Goal: Task Accomplishment & Management: Use online tool/utility

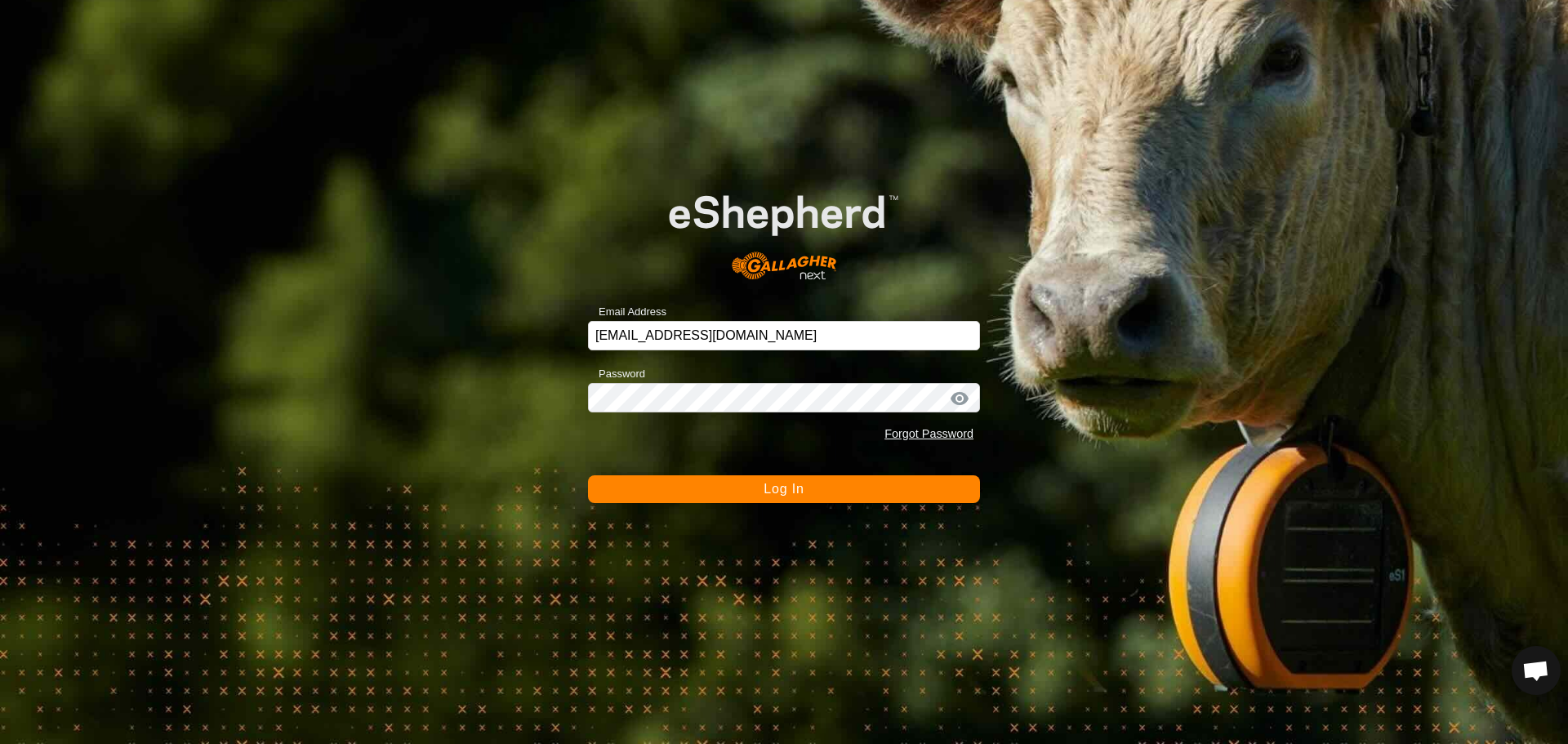
scroll to position [763, 0]
click at [778, 497] on button "Log In" at bounding box center [784, 489] width 392 height 28
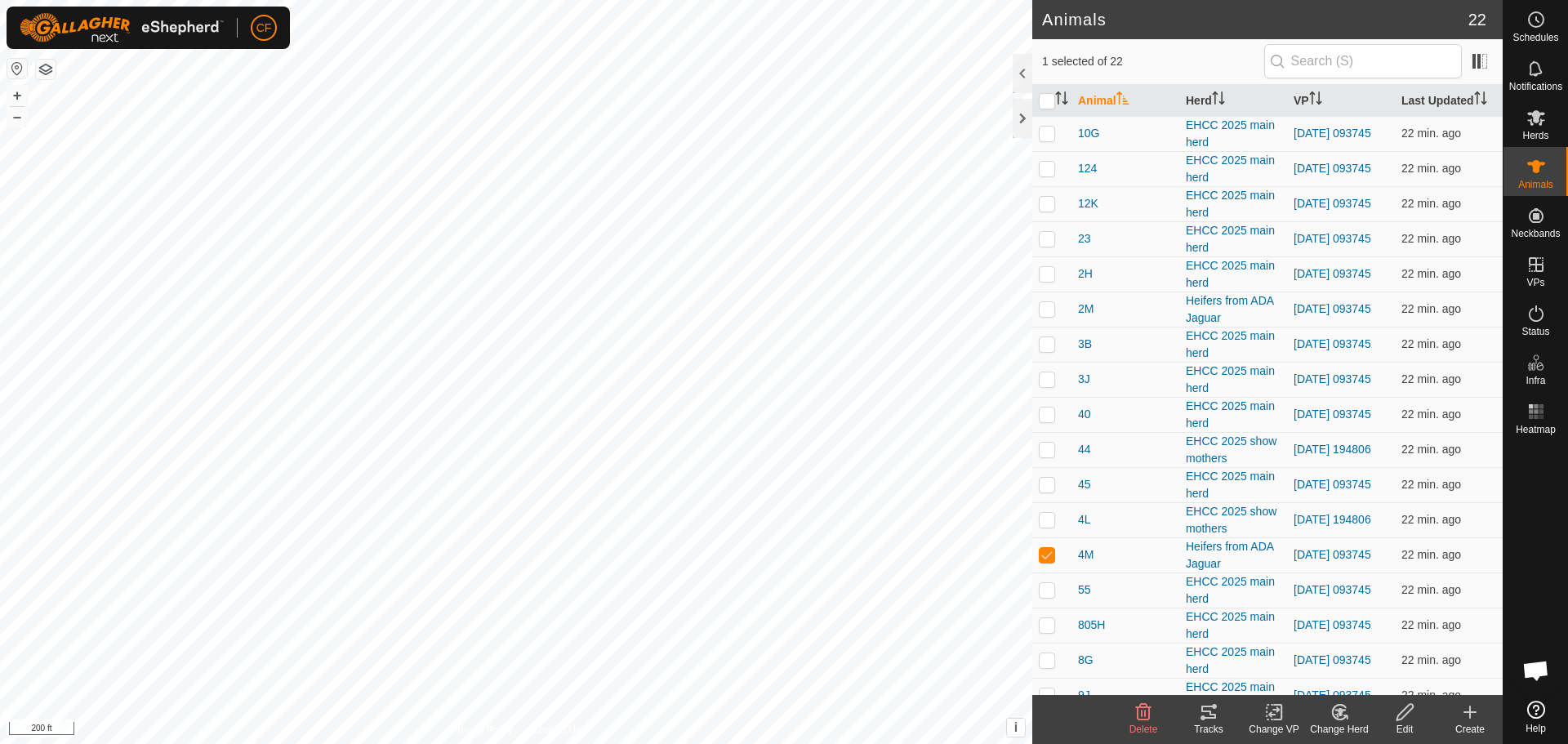
click at [1201, 711] on icon at bounding box center [1208, 712] width 15 height 13
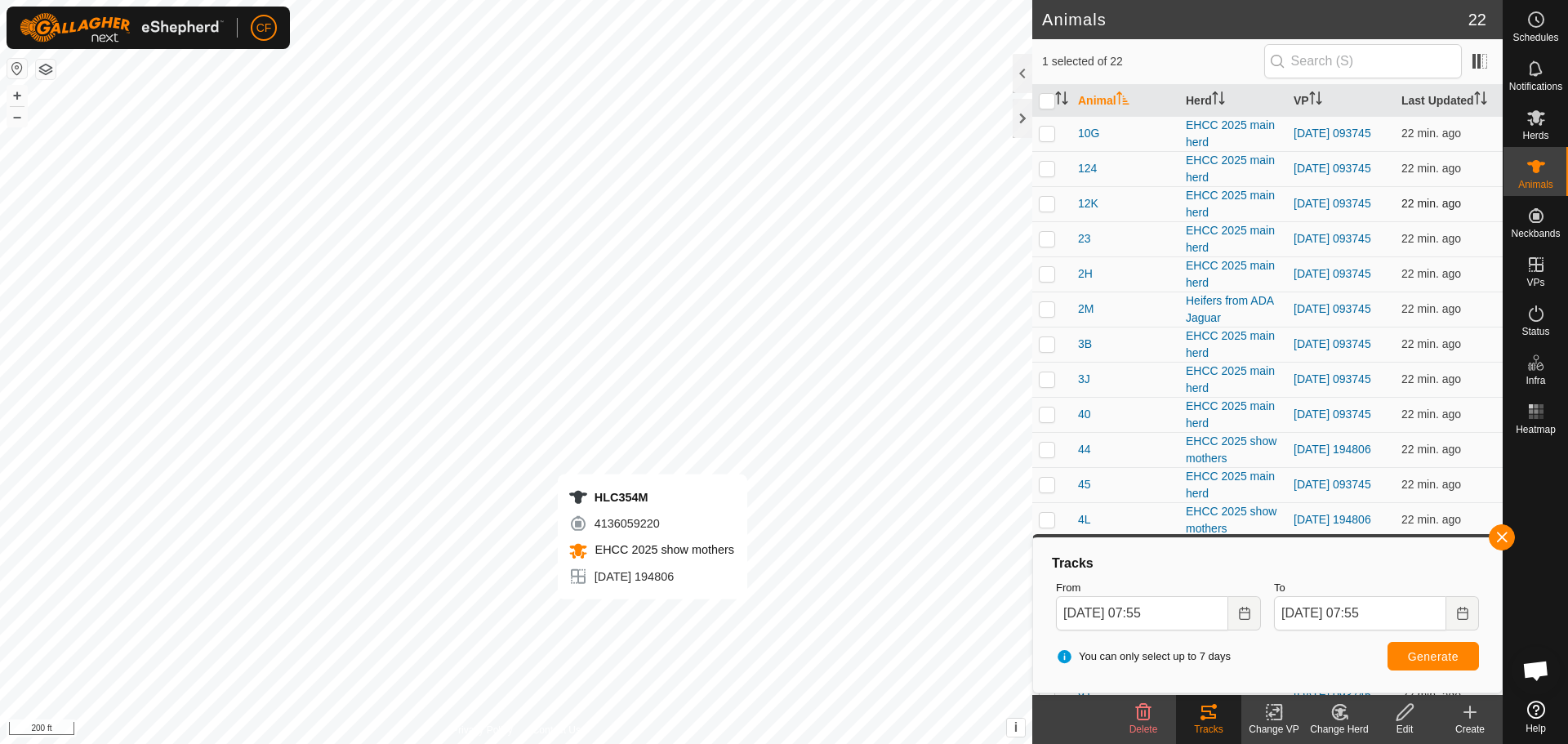
checkbox input "false"
checkbox input "true"
click at [1491, 538] on button "button" at bounding box center [1502, 537] width 26 height 26
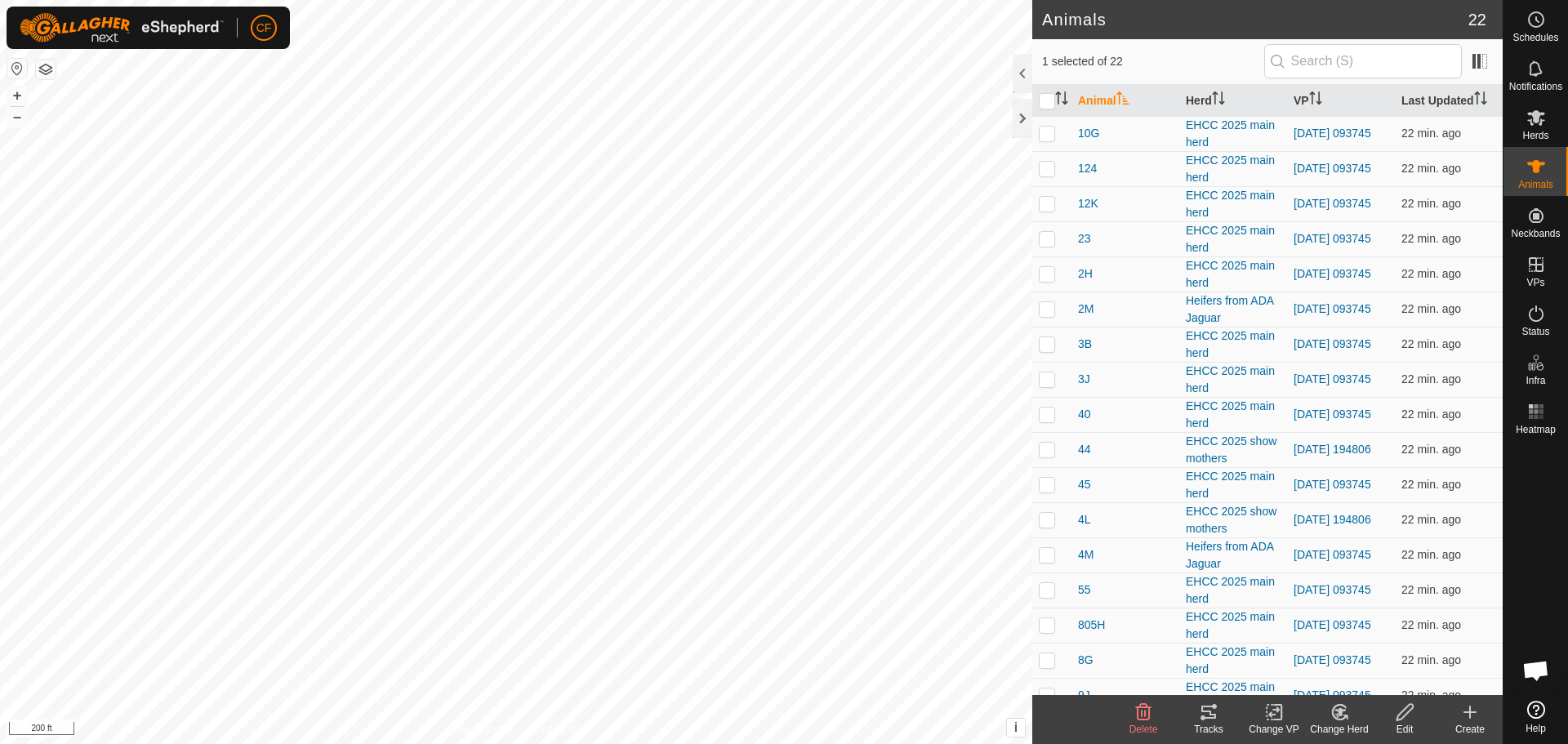
click at [1214, 715] on icon at bounding box center [1208, 712] width 15 height 13
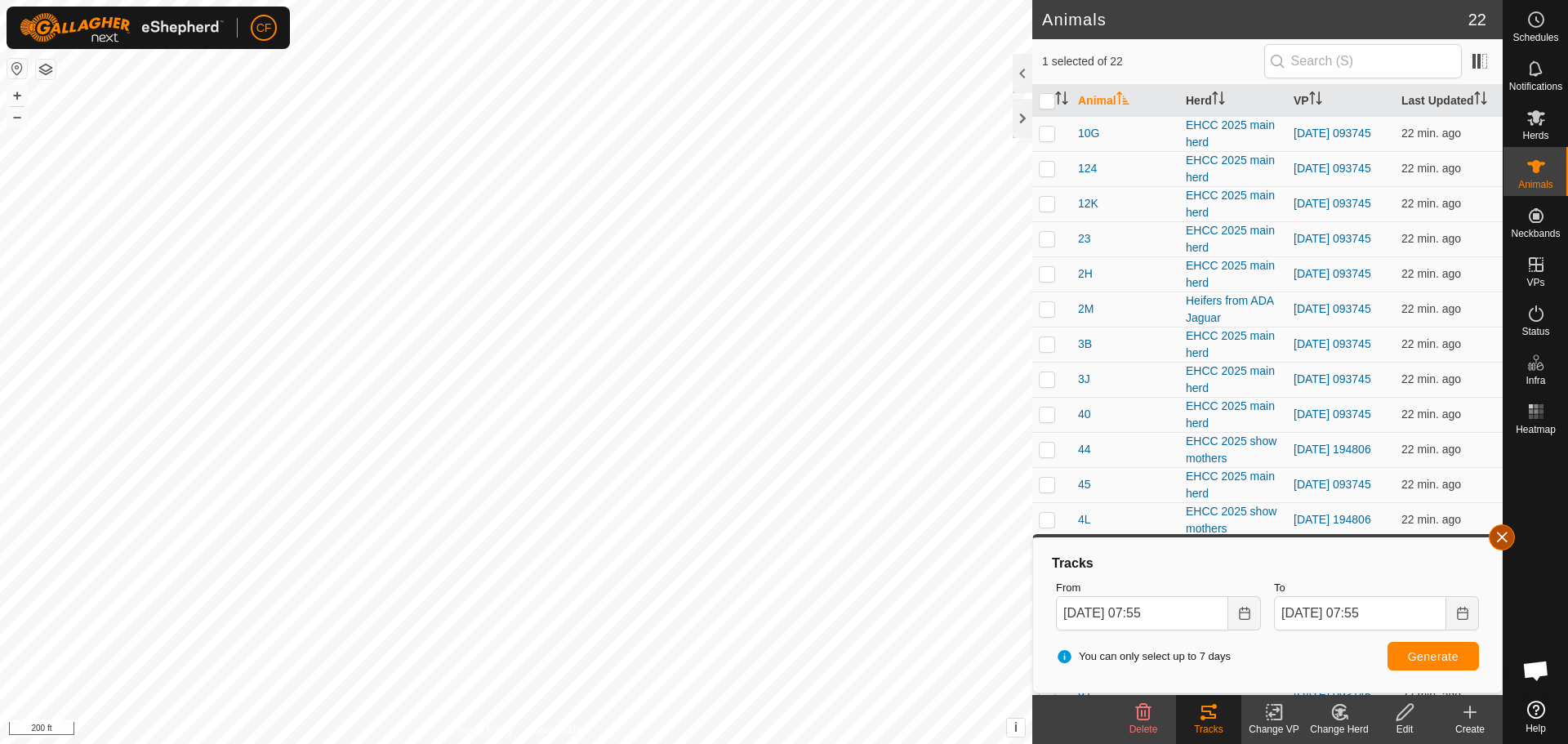
click at [1501, 540] on button "button" at bounding box center [1502, 537] width 26 height 26
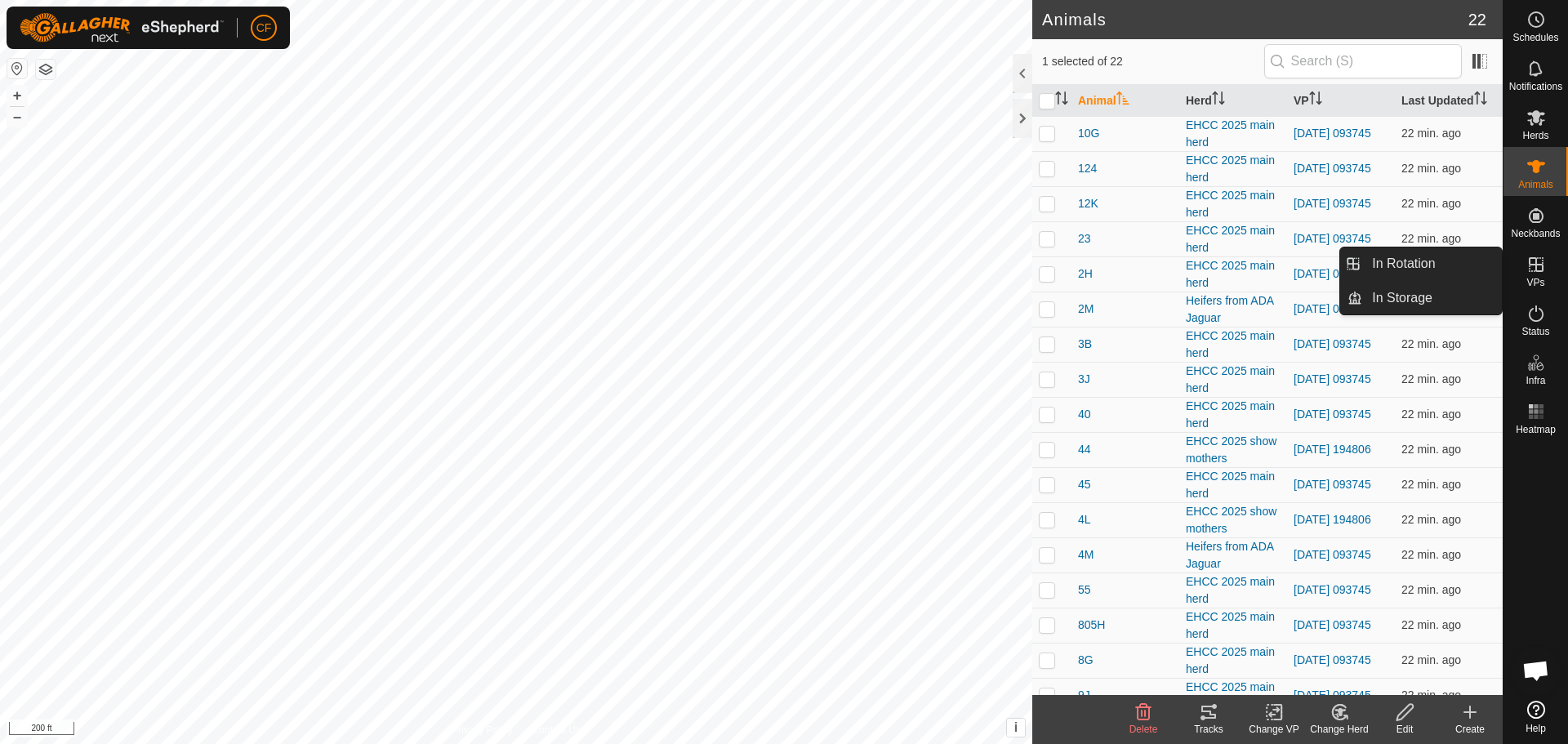
click at [1533, 272] on icon at bounding box center [1535, 264] width 19 height 19
click at [1435, 273] on link "In Rotation" at bounding box center [1431, 263] width 139 height 32
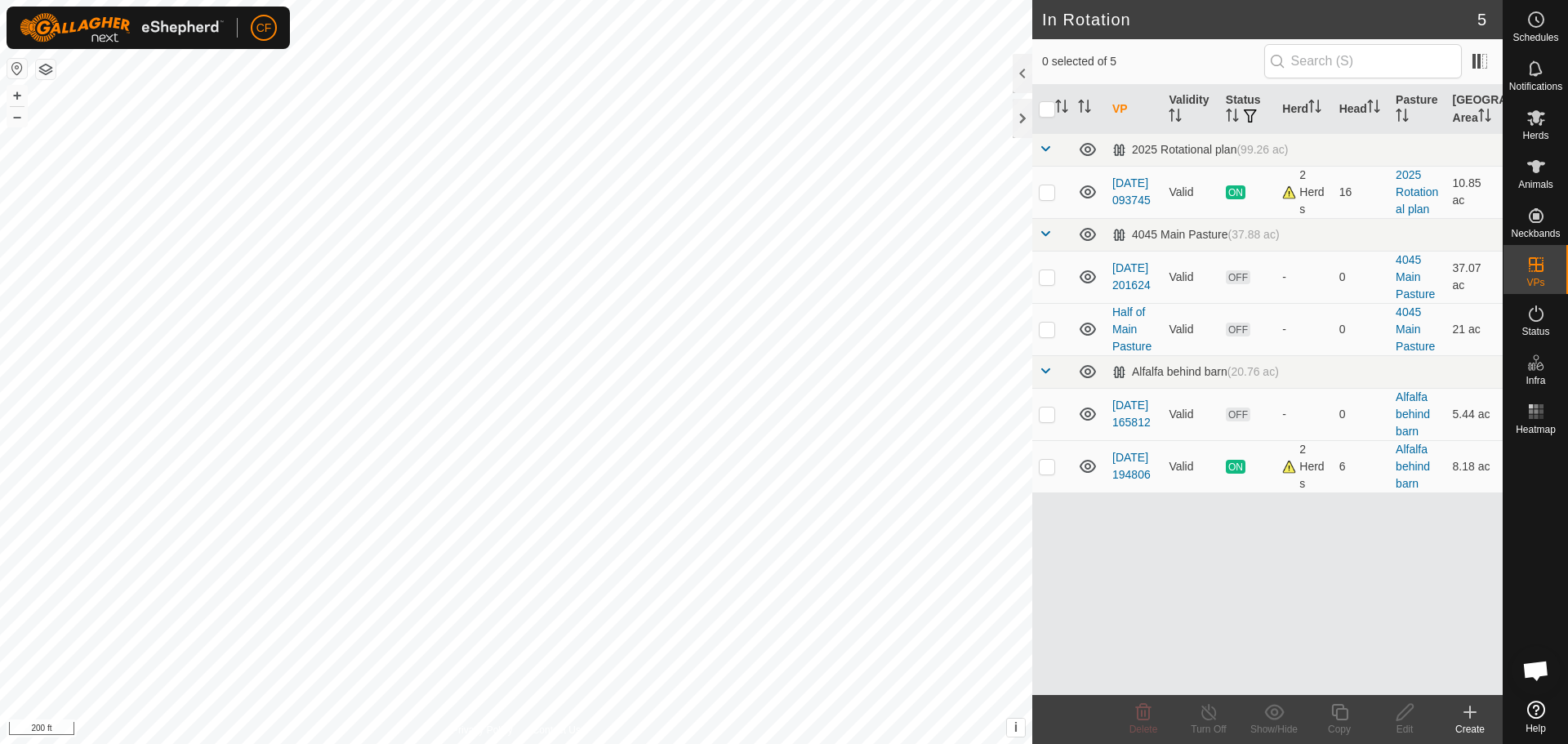
click at [1467, 715] on icon at bounding box center [1469, 712] width 19 height 19
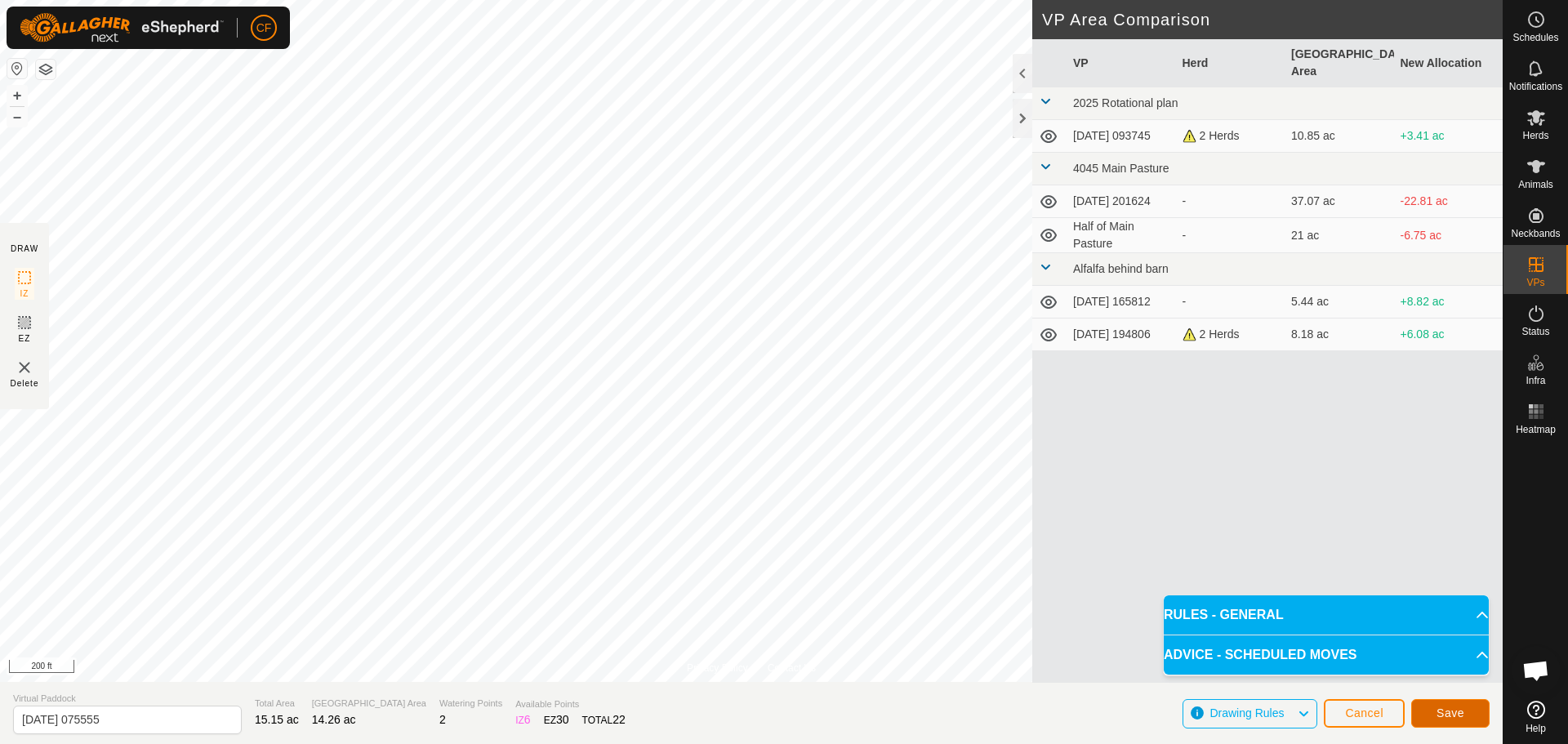
click at [1466, 709] on button "Save" at bounding box center [1450, 713] width 78 height 29
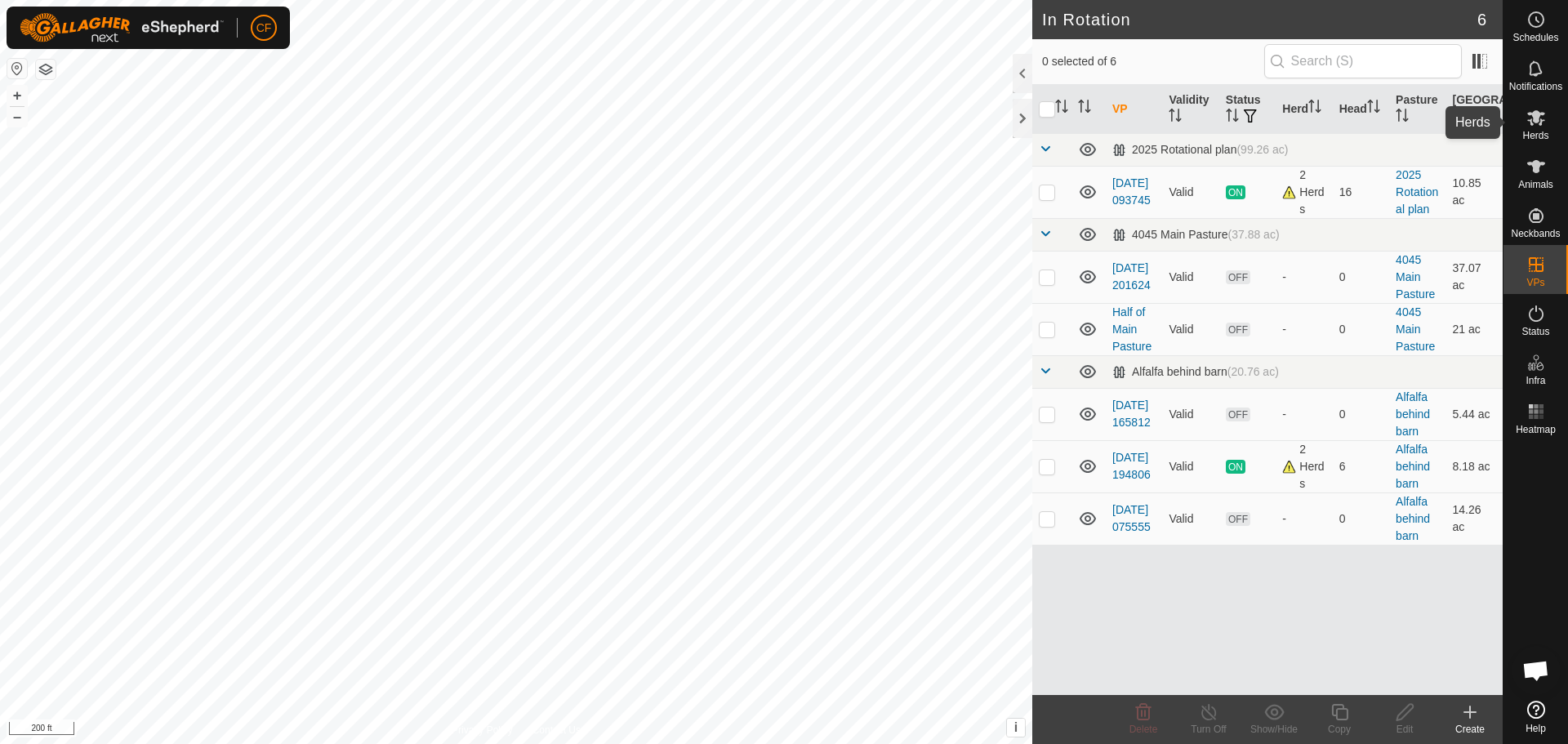
click at [1537, 132] on span "Herds" at bounding box center [1535, 136] width 26 height 10
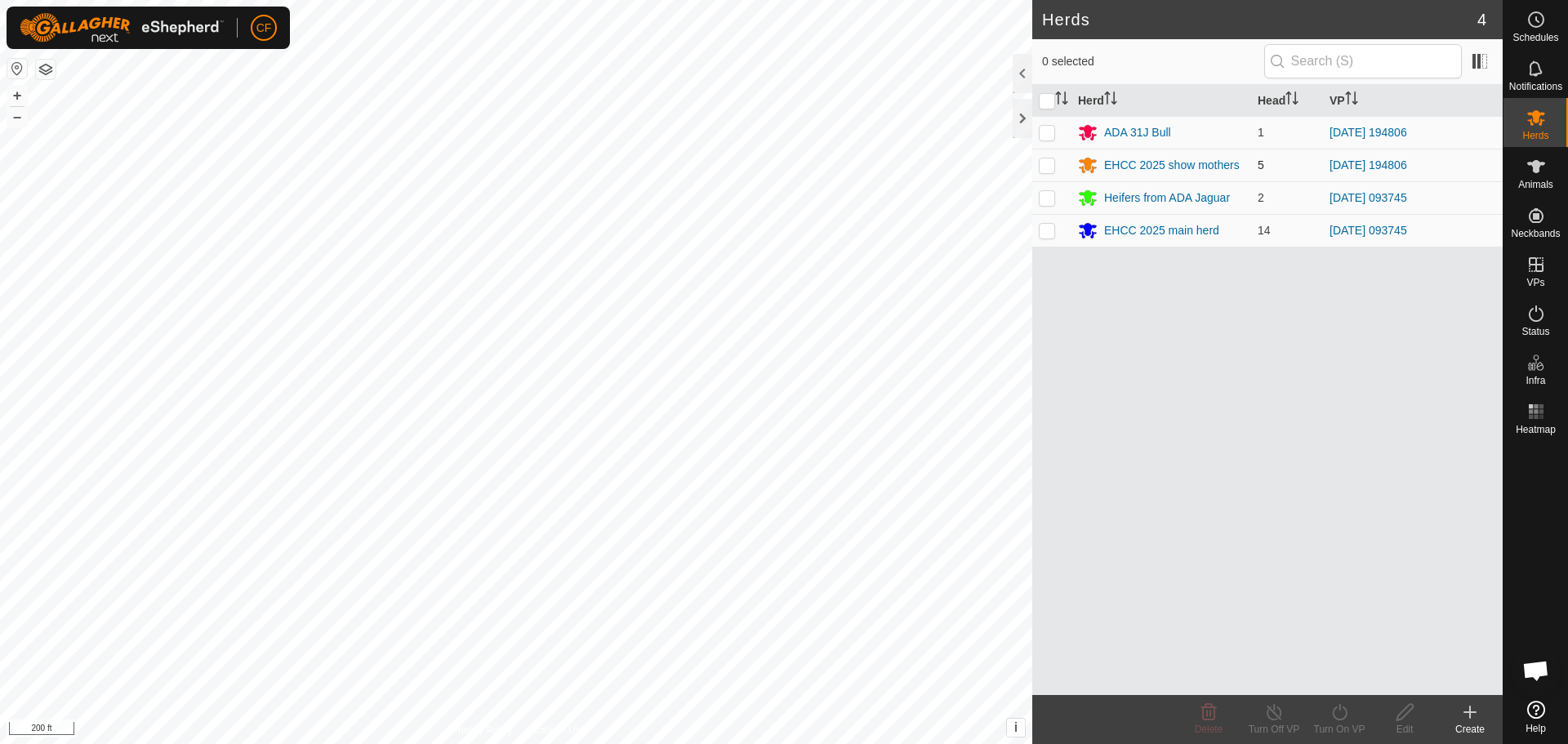
click at [1053, 164] on p-checkbox at bounding box center [1047, 165] width 17 height 13
checkbox input "true"
click at [1048, 134] on p-checkbox at bounding box center [1047, 132] width 17 height 13
checkbox input "true"
click at [1338, 714] on icon at bounding box center [1339, 712] width 20 height 19
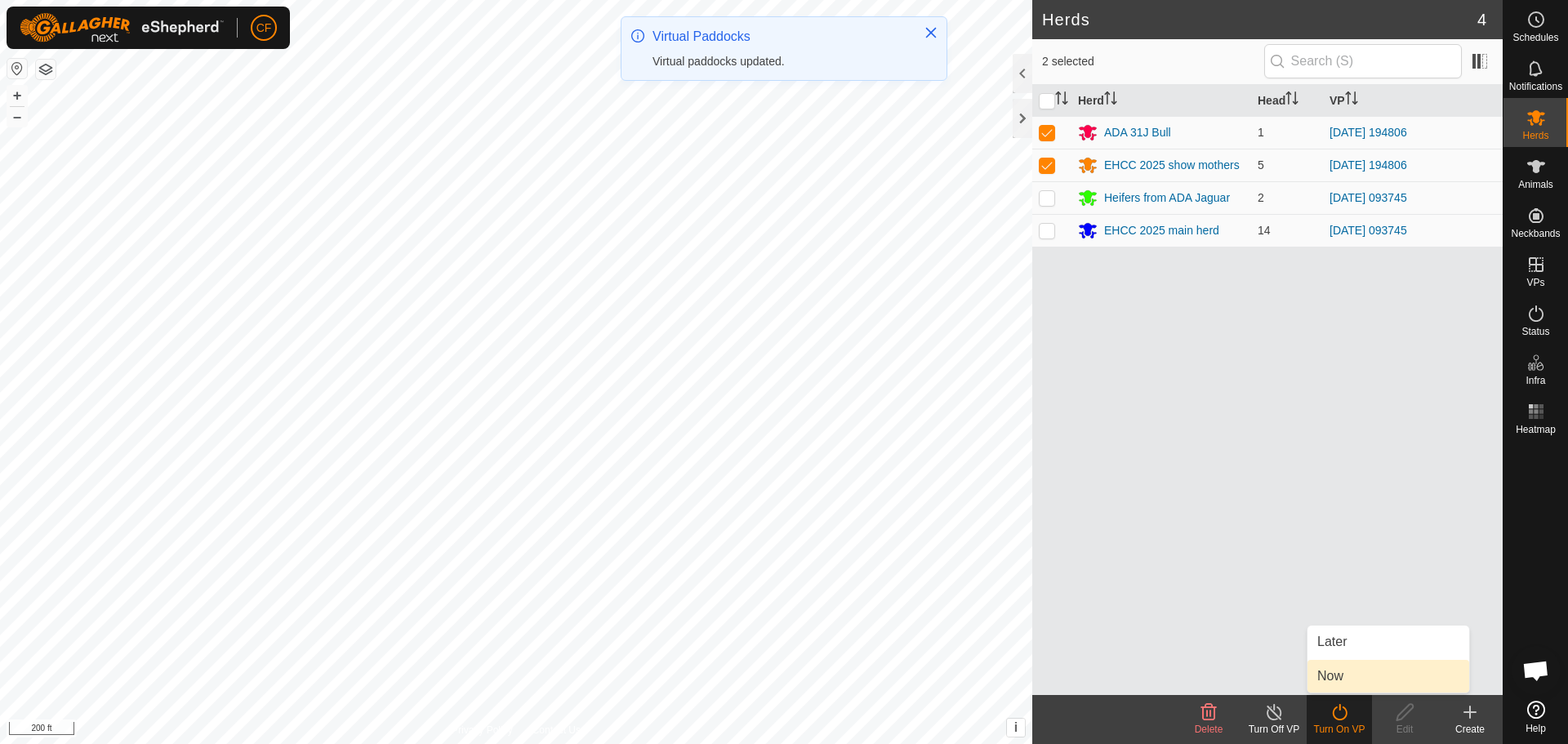
click at [1354, 675] on link "Now" at bounding box center [1387, 676] width 161 height 32
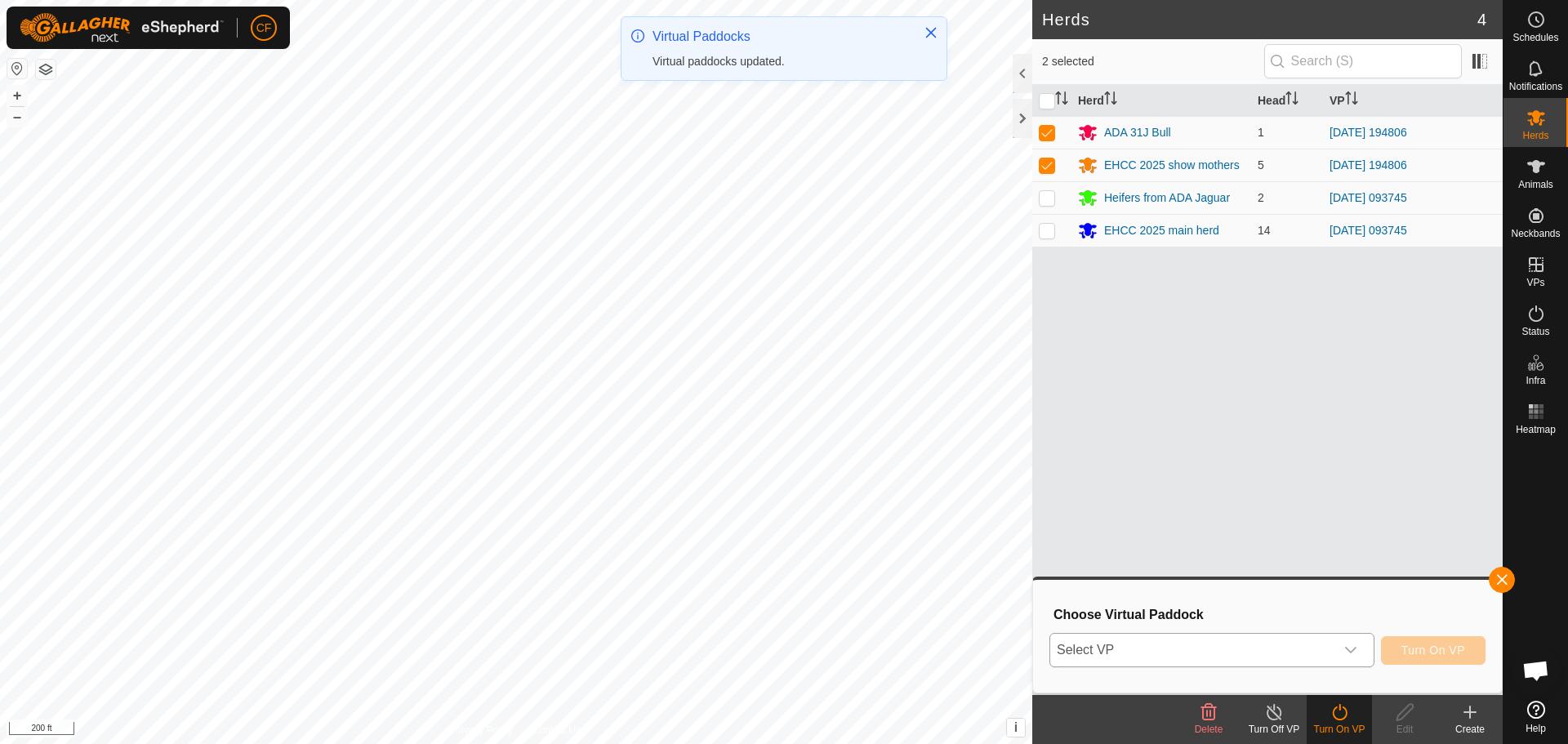
click at [1357, 646] on div "dropdown trigger" at bounding box center [1350, 649] width 32 height 32
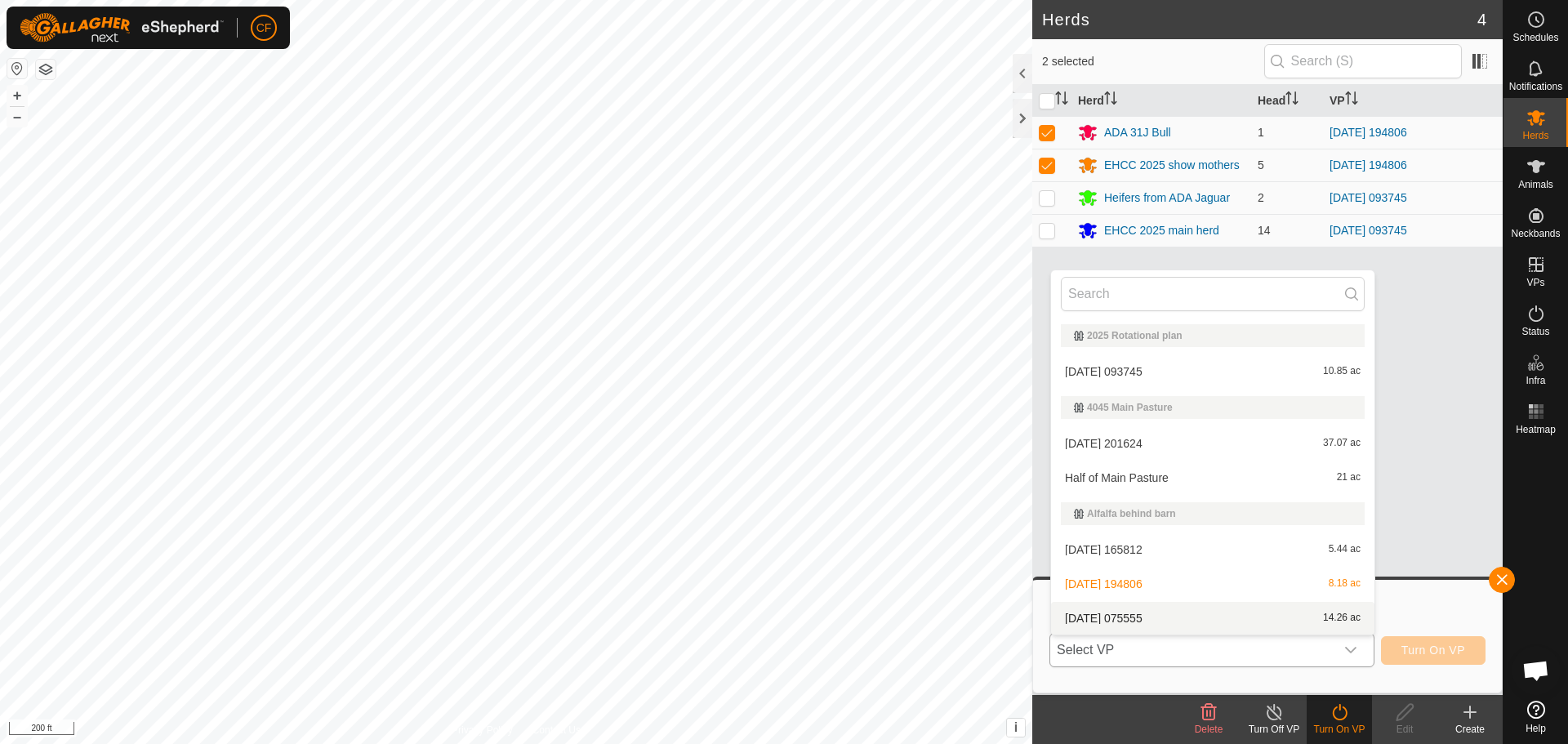
click at [1195, 618] on li "[DATE] 075555 14.26 ac" at bounding box center [1212, 618] width 324 height 32
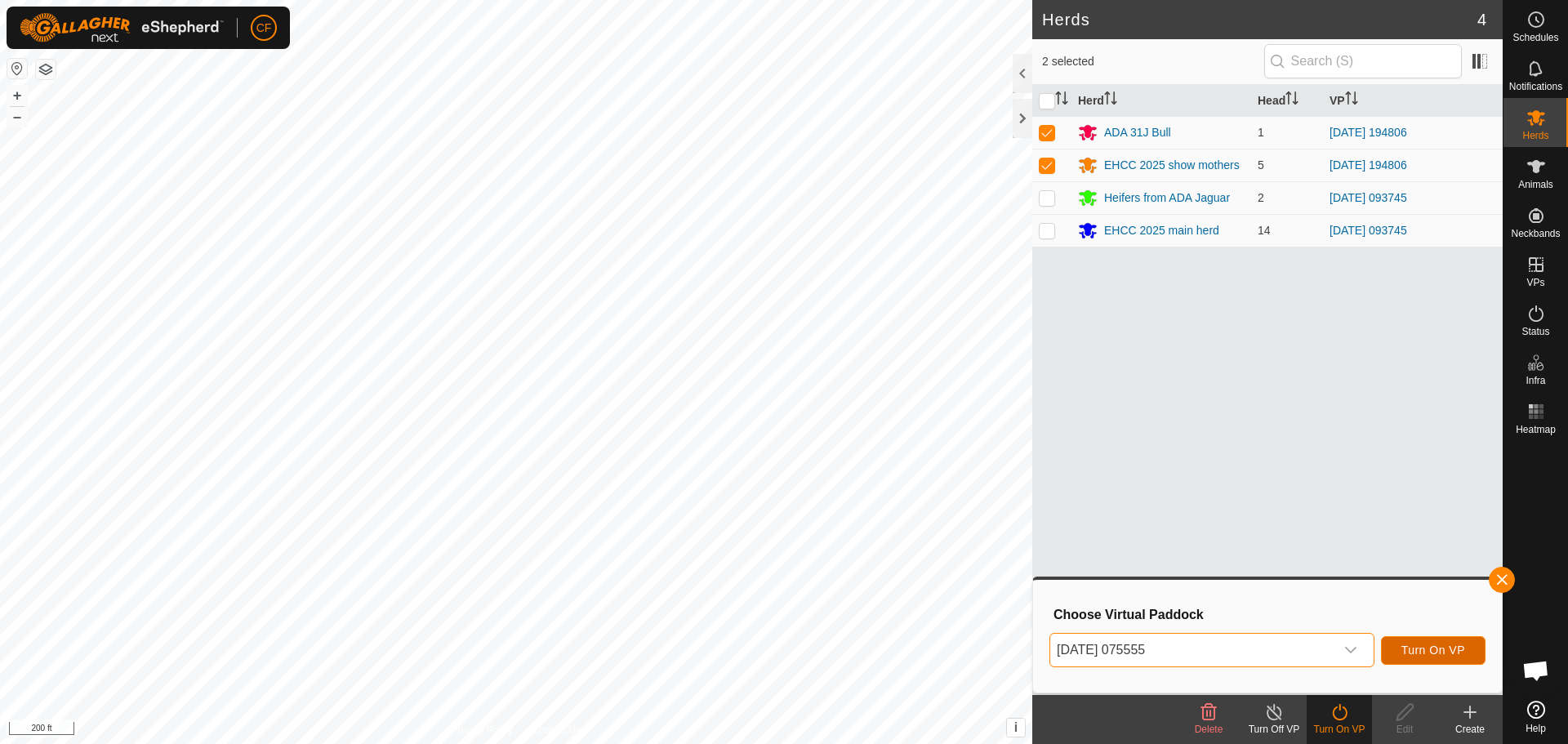
click at [1419, 646] on span "Turn On VP" at bounding box center [1432, 650] width 64 height 13
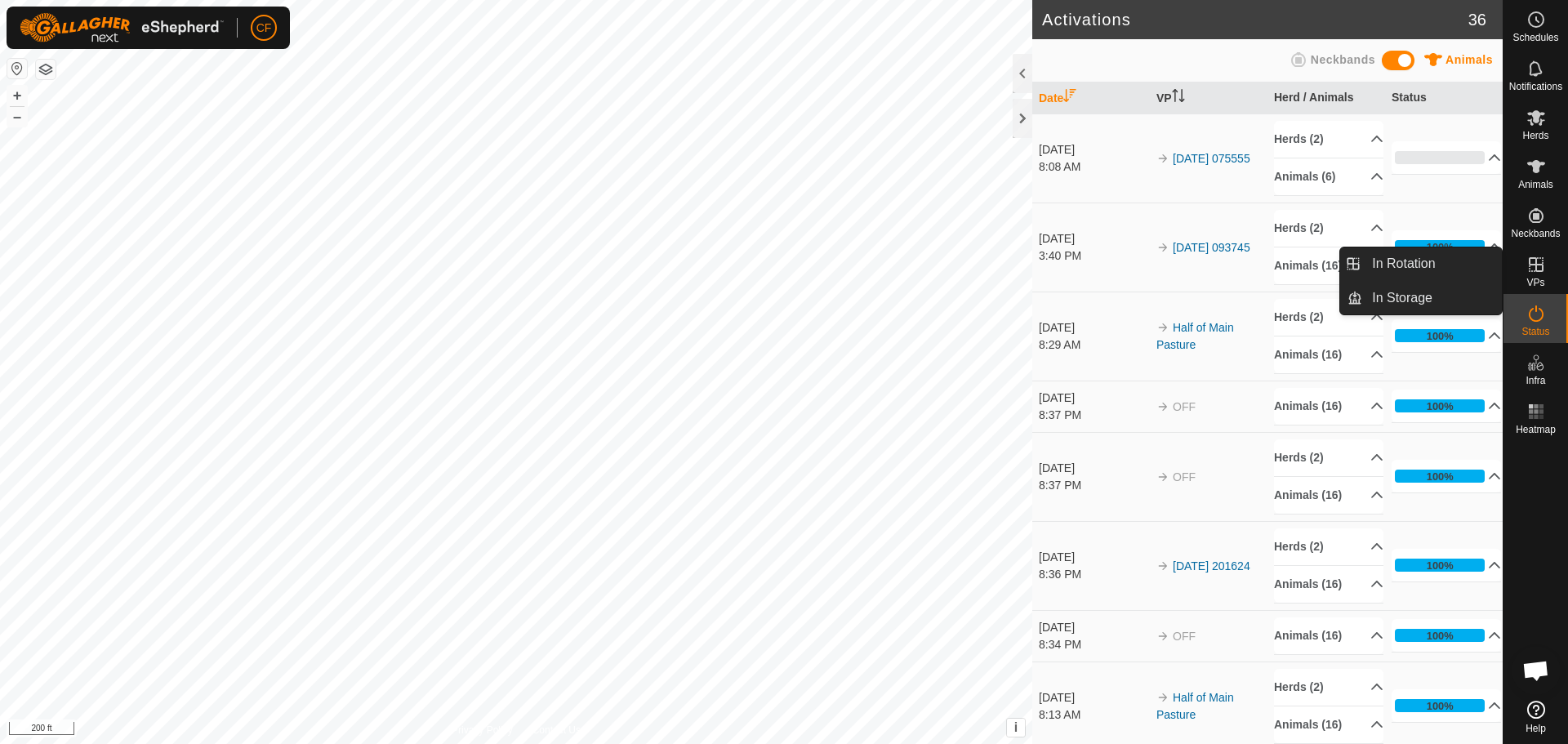
click at [1547, 259] on es-virtualpaddocks-svg-icon at bounding box center [1536, 265] width 29 height 26
click at [1439, 268] on link "In Rotation" at bounding box center [1431, 263] width 139 height 32
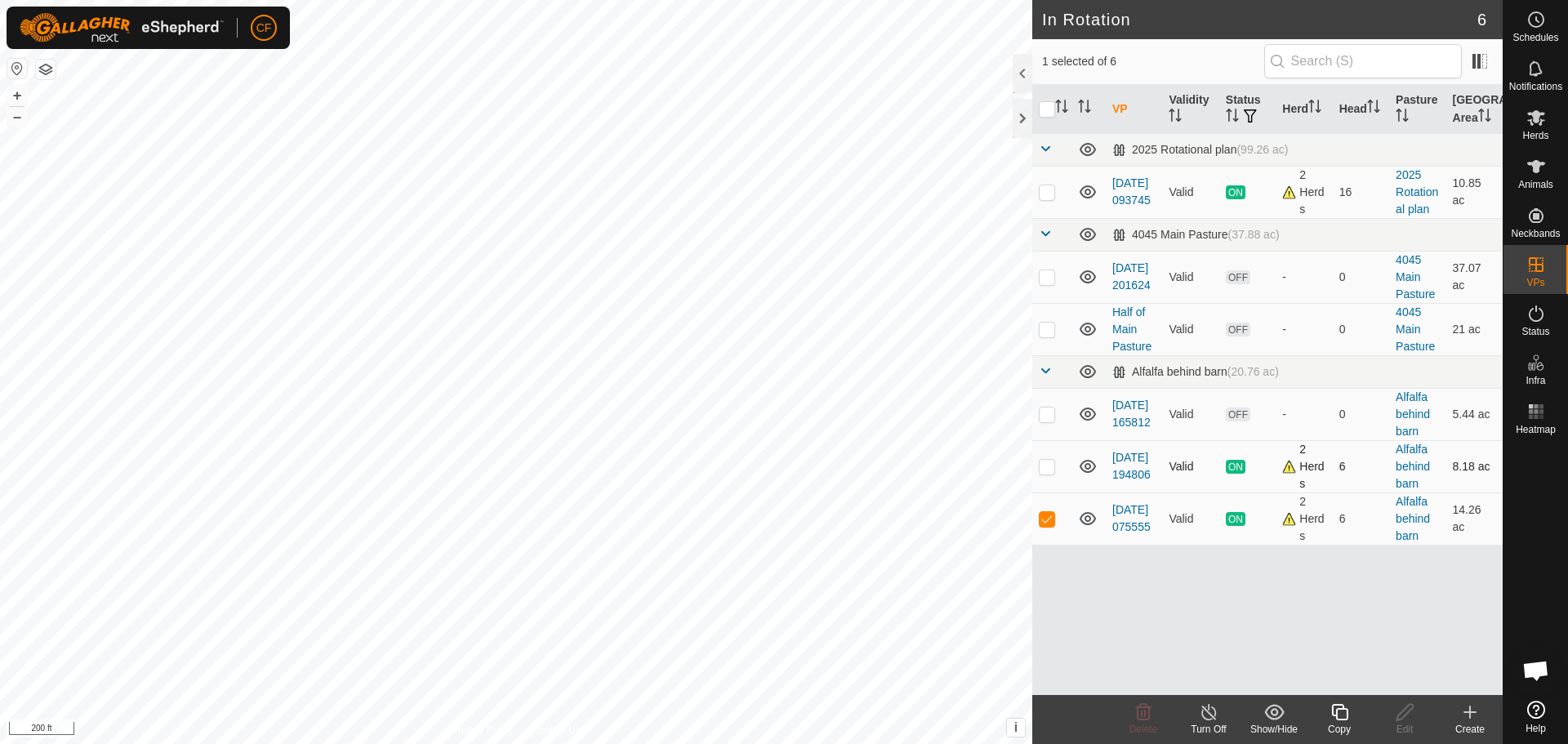
checkbox input "true"
checkbox input "false"
click at [1128, 463] on link "[DATE] 194806" at bounding box center [1131, 466] width 39 height 30
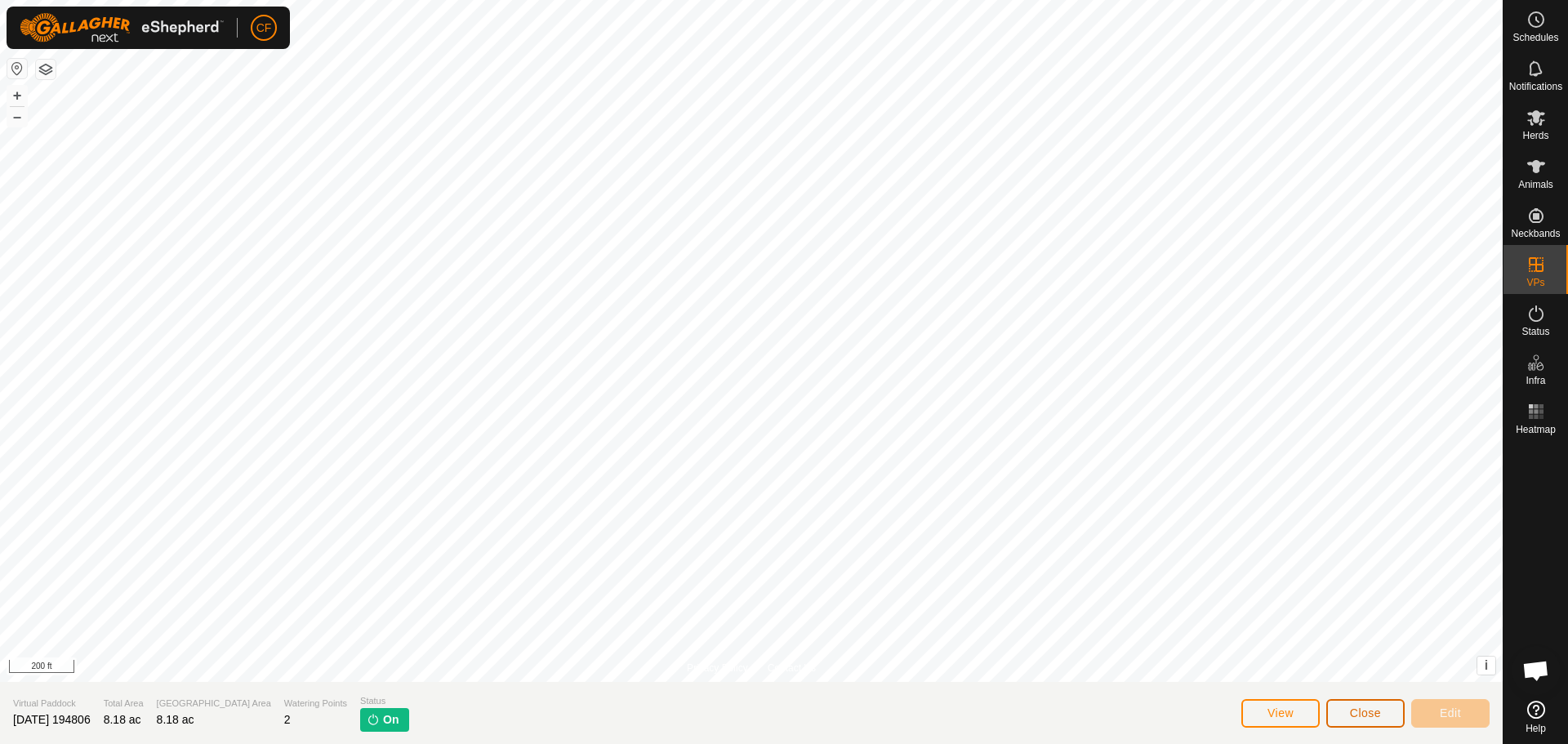
click at [1360, 709] on span "Close" at bounding box center [1365, 713] width 31 height 13
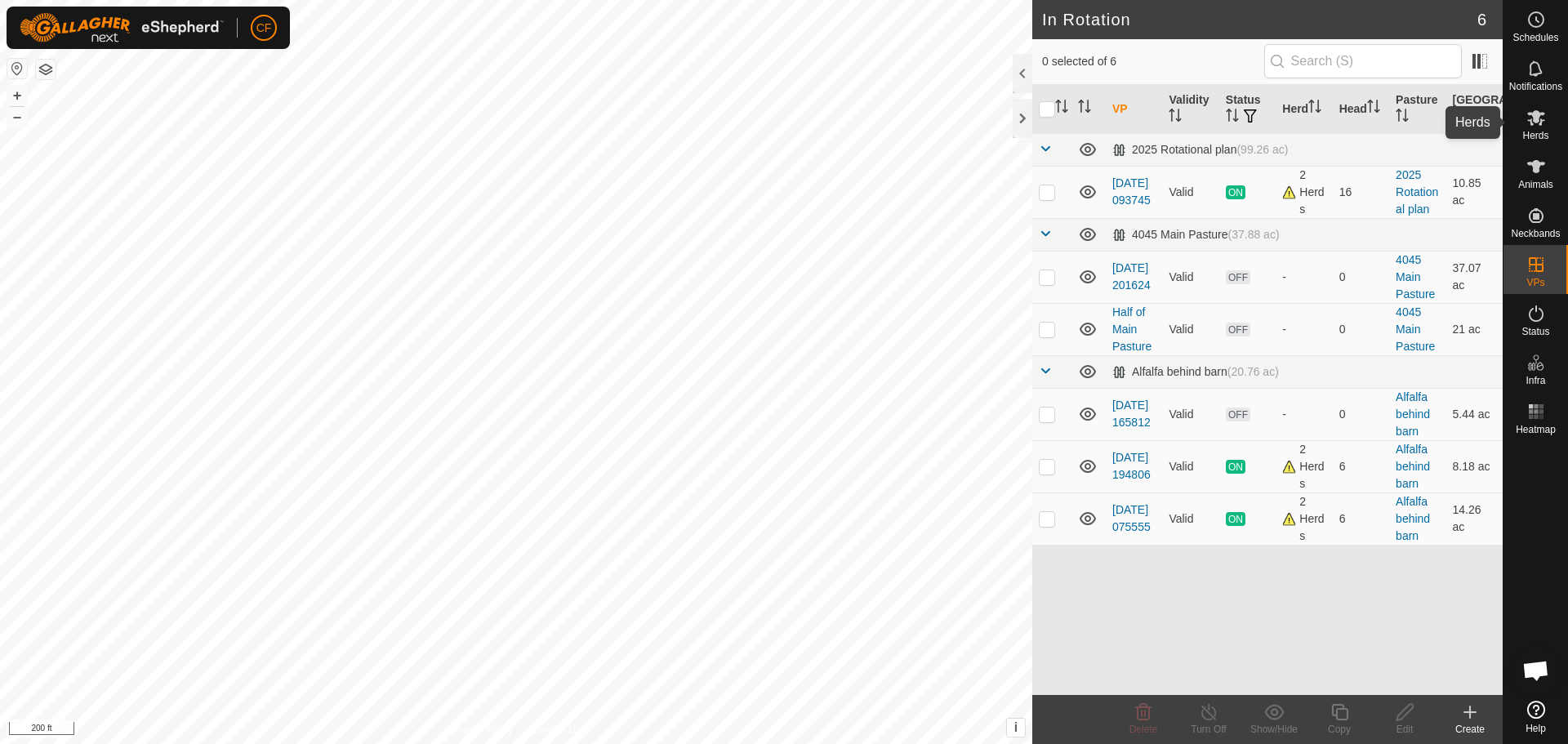
click at [1543, 121] on icon at bounding box center [1535, 118] width 18 height 16
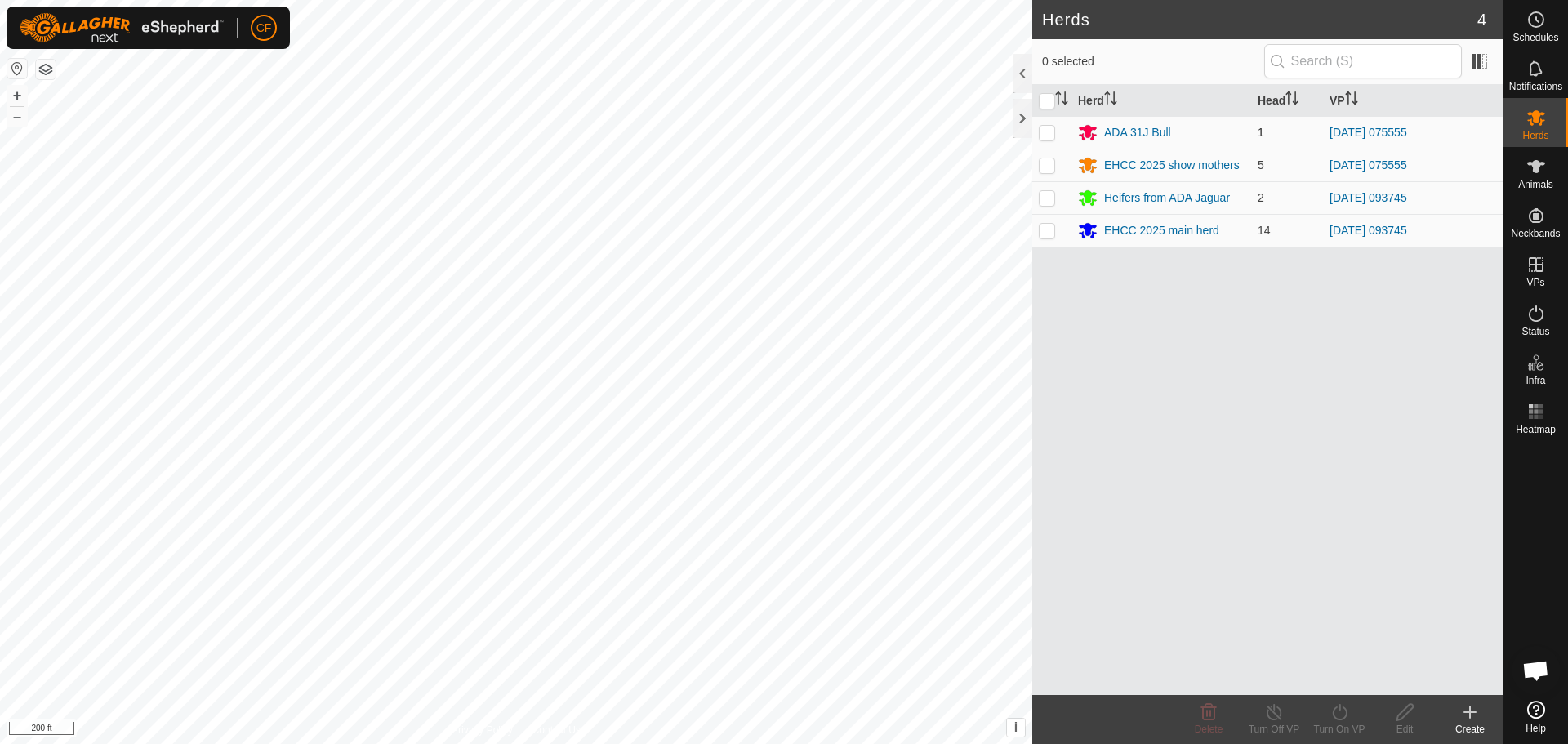
click at [1055, 133] on td at bounding box center [1052, 132] width 40 height 32
checkbox input "true"
click at [1047, 162] on p-checkbox at bounding box center [1047, 165] width 17 height 13
checkbox input "true"
click at [1276, 713] on icon at bounding box center [1274, 712] width 20 height 19
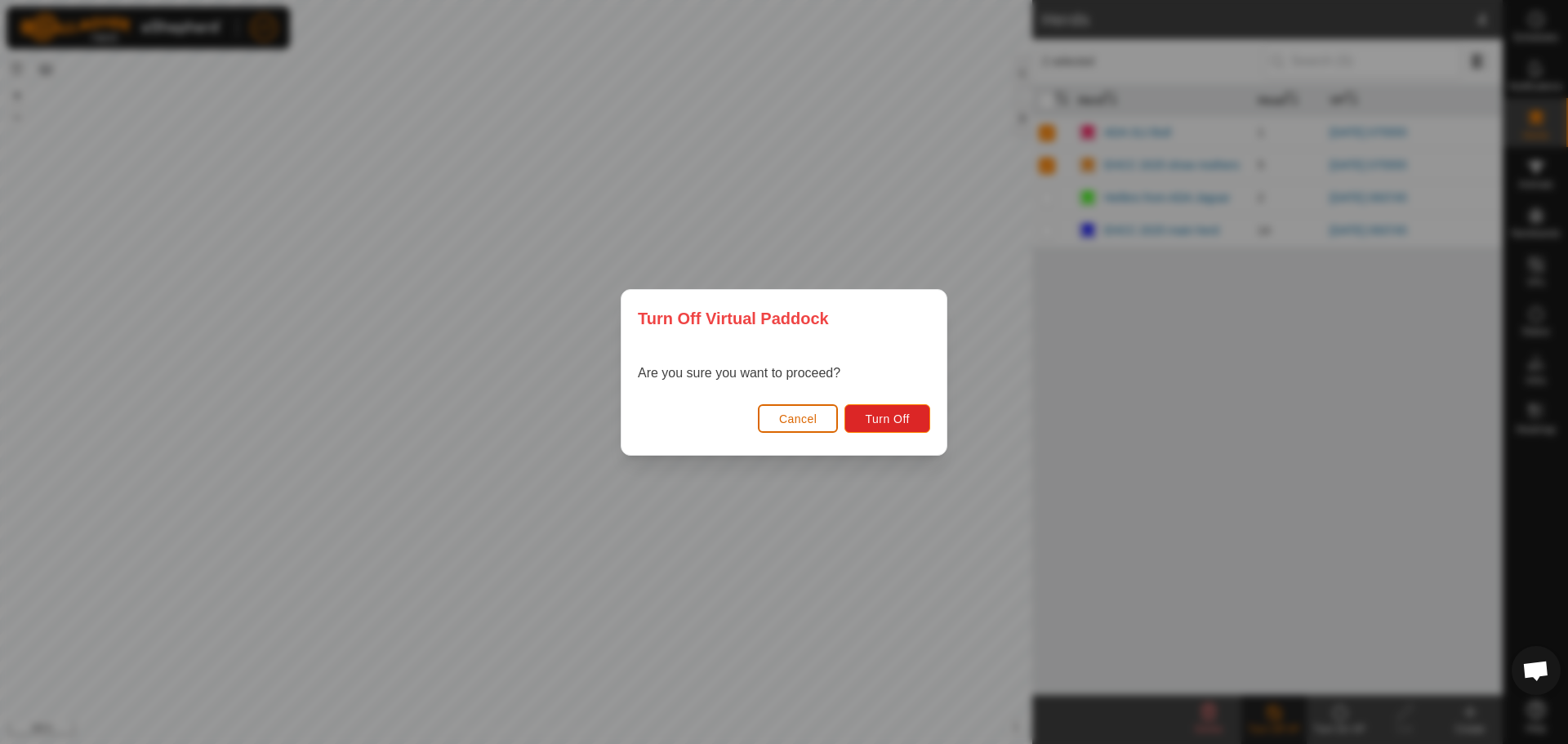
click at [792, 409] on button "Cancel" at bounding box center [798, 418] width 81 height 29
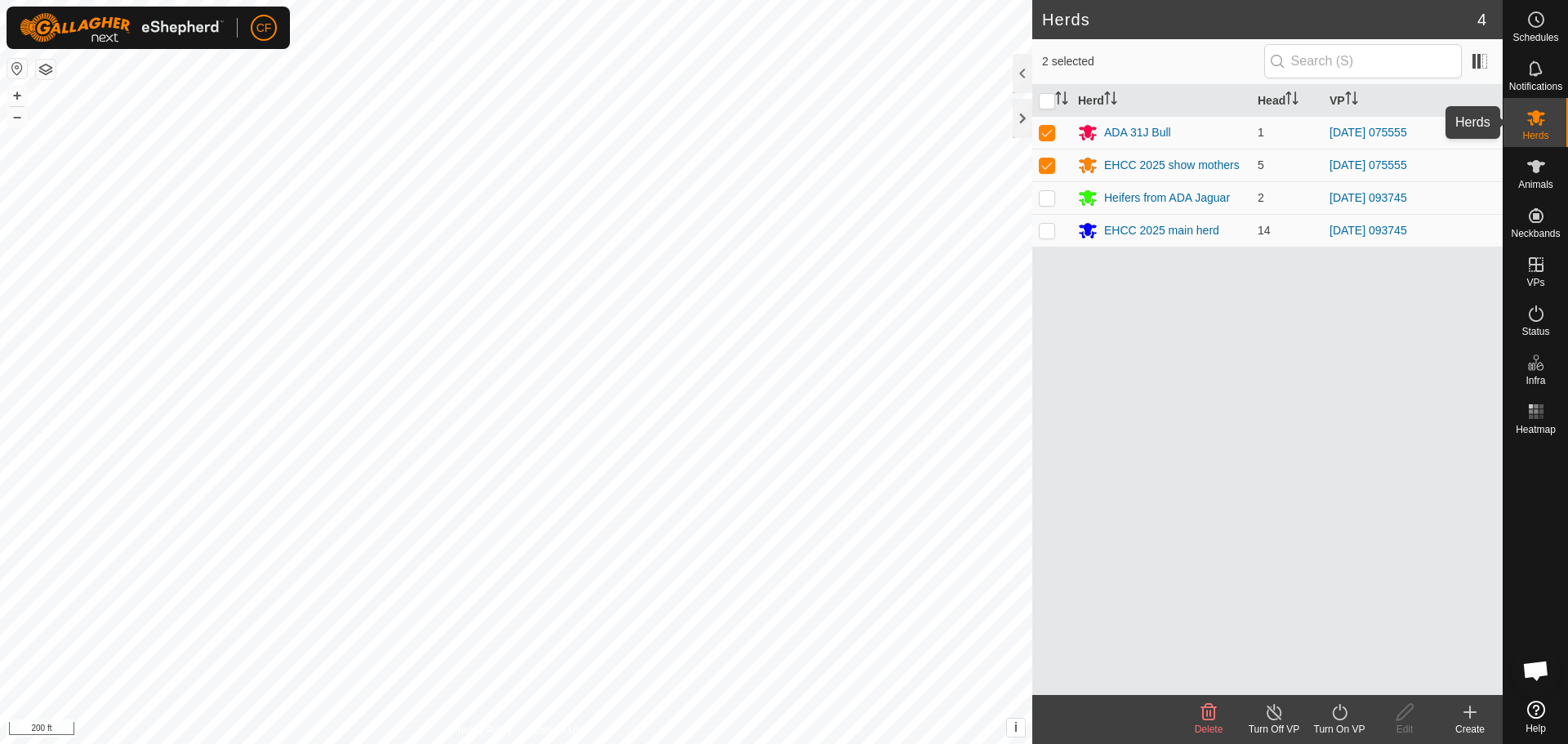
click at [1533, 112] on icon at bounding box center [1535, 118] width 18 height 16
click at [1538, 63] on icon at bounding box center [1535, 68] width 19 height 19
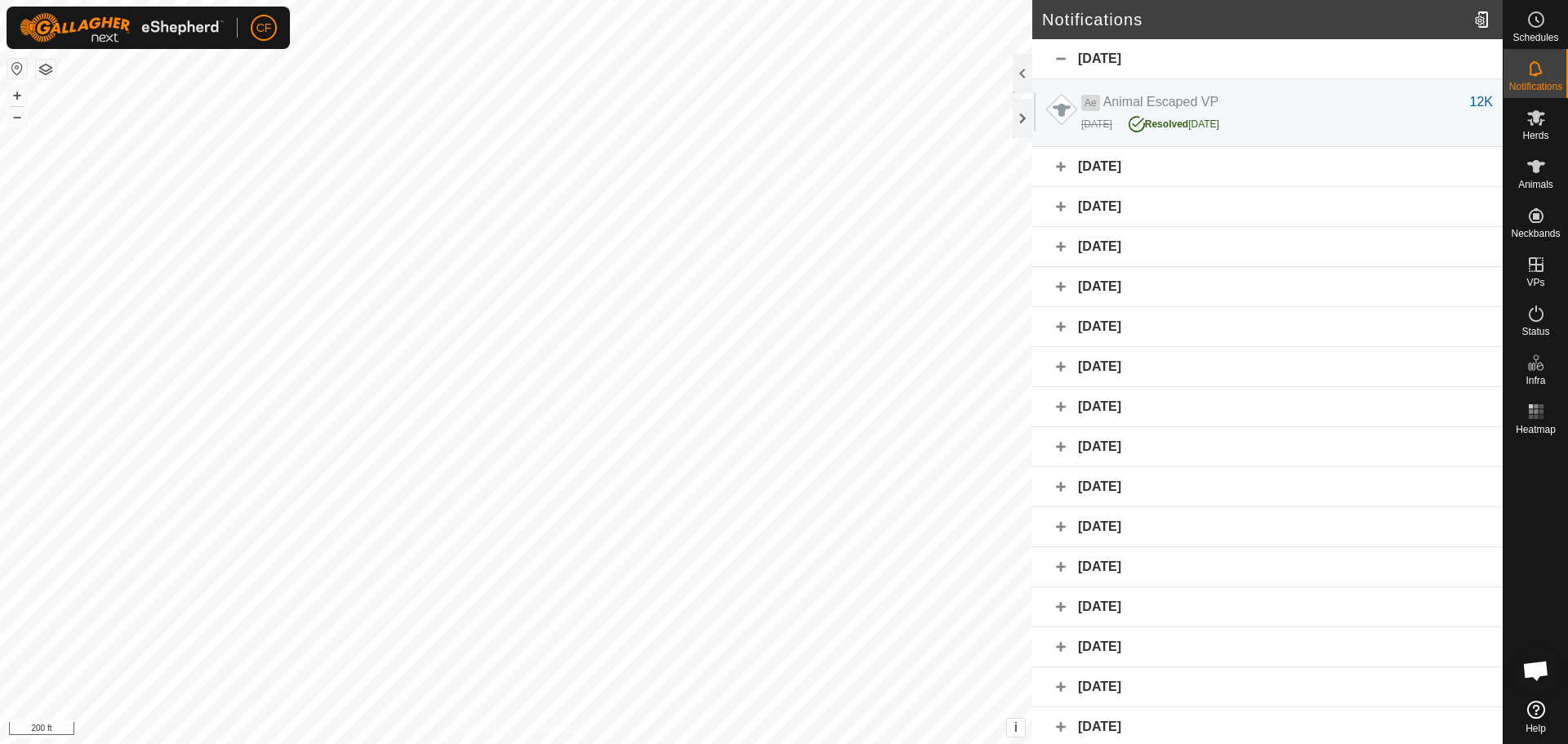
click at [1061, 168] on div "[DATE]" at bounding box center [1267, 166] width 470 height 40
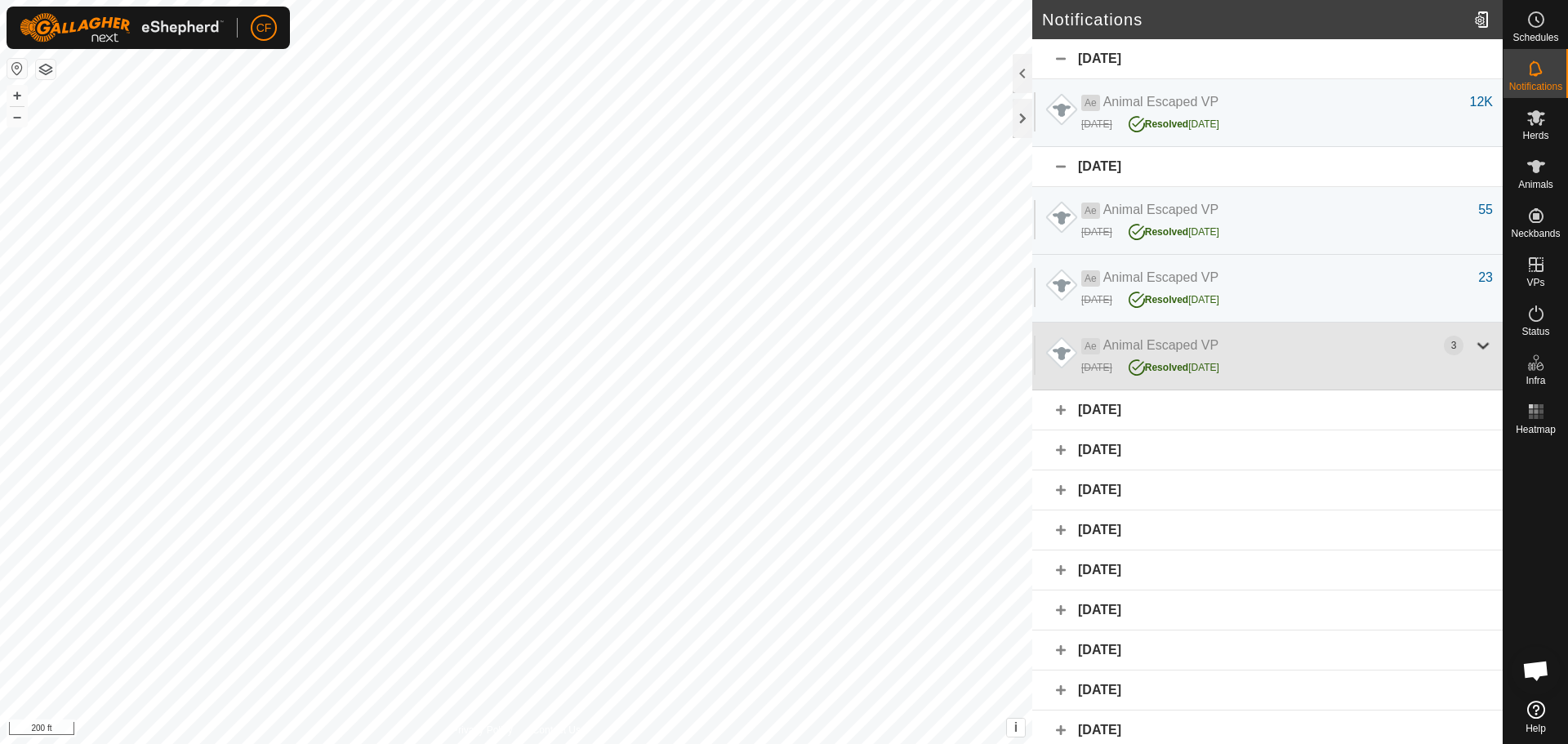
click at [1477, 341] on div at bounding box center [1482, 345] width 19 height 19
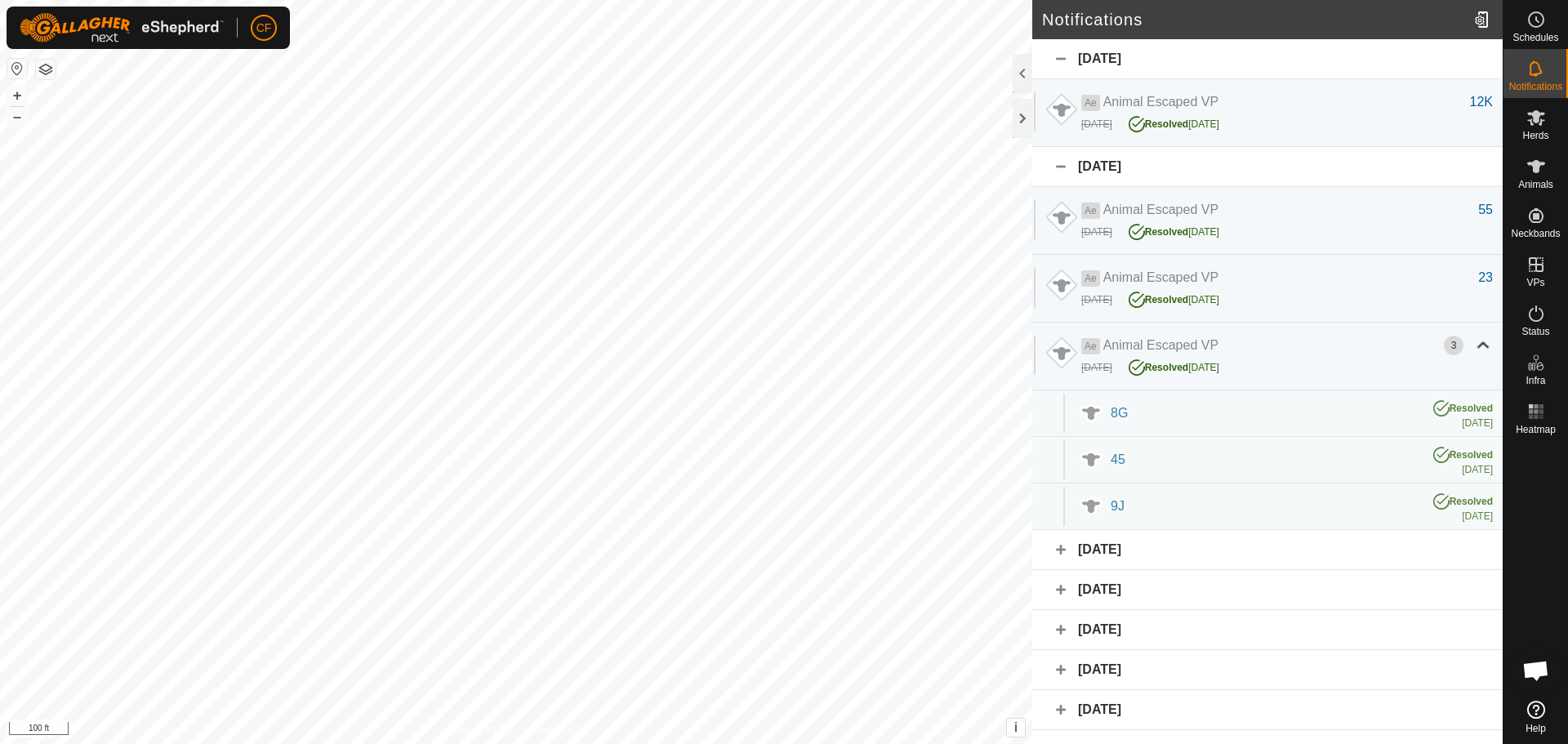
click at [1063, 56] on div "[DATE]" at bounding box center [1267, 59] width 470 height 40
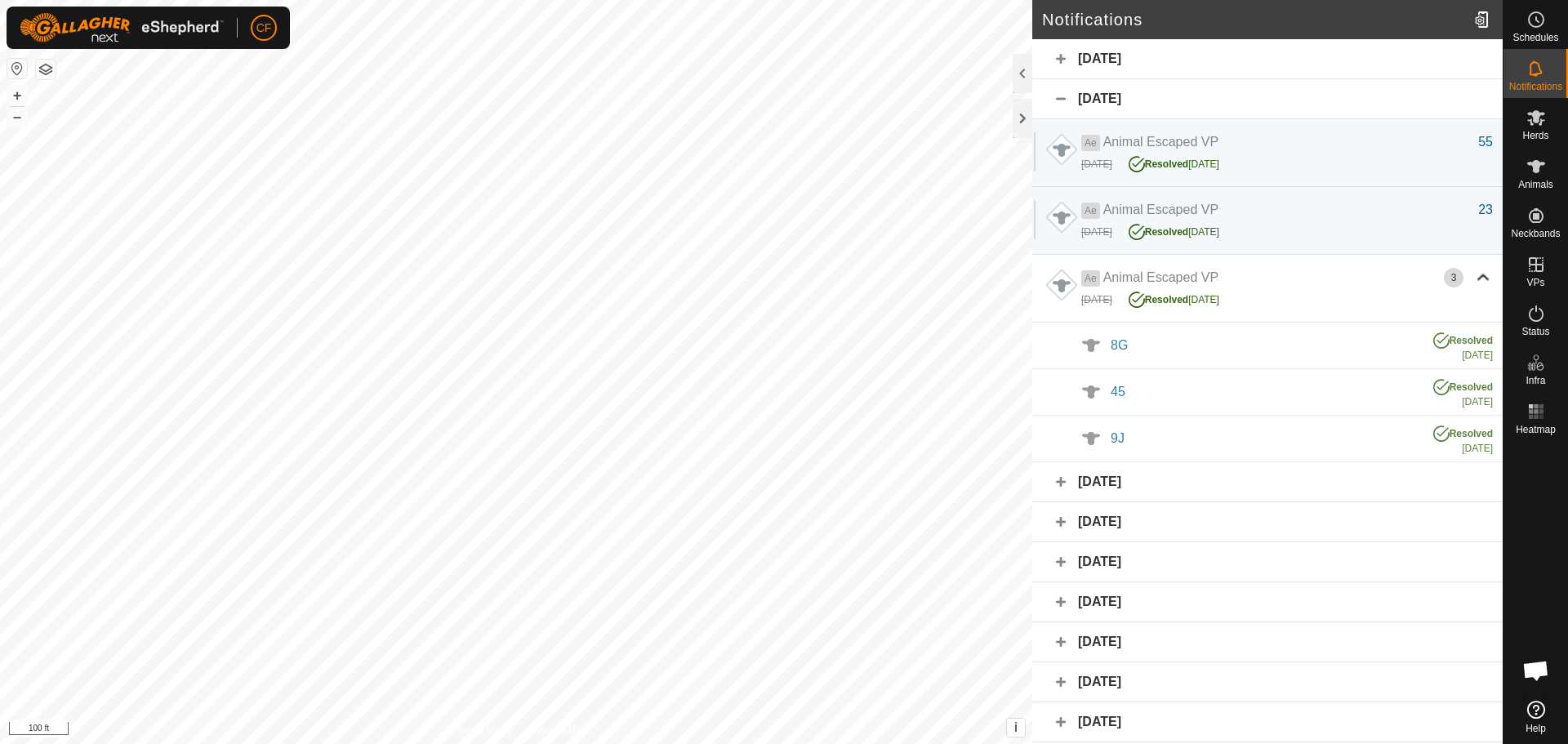
click at [1062, 62] on div "[DATE]" at bounding box center [1267, 59] width 470 height 40
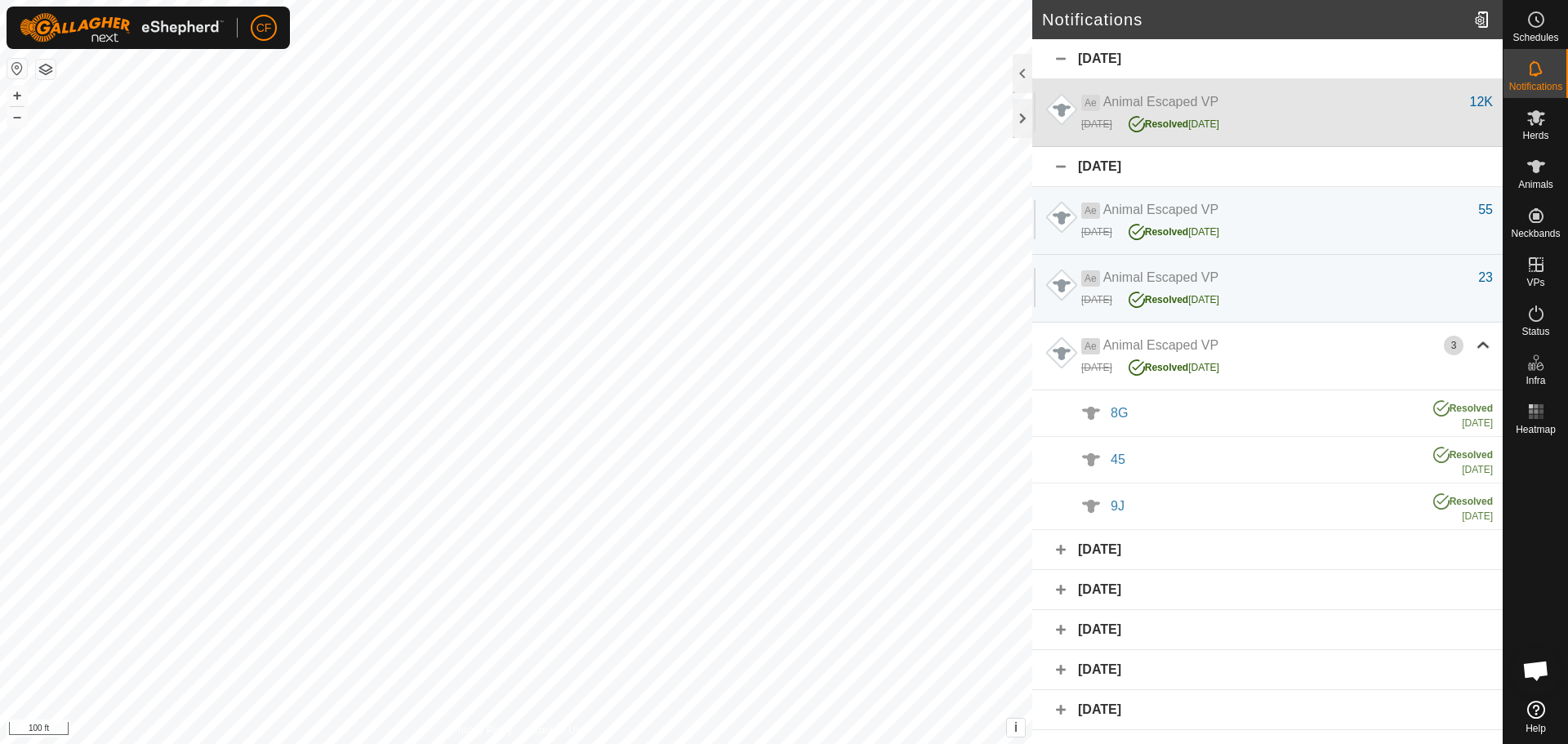
click at [1404, 111] on div "Ae Animal Escaped VP" at bounding box center [1276, 101] width 389 height 19
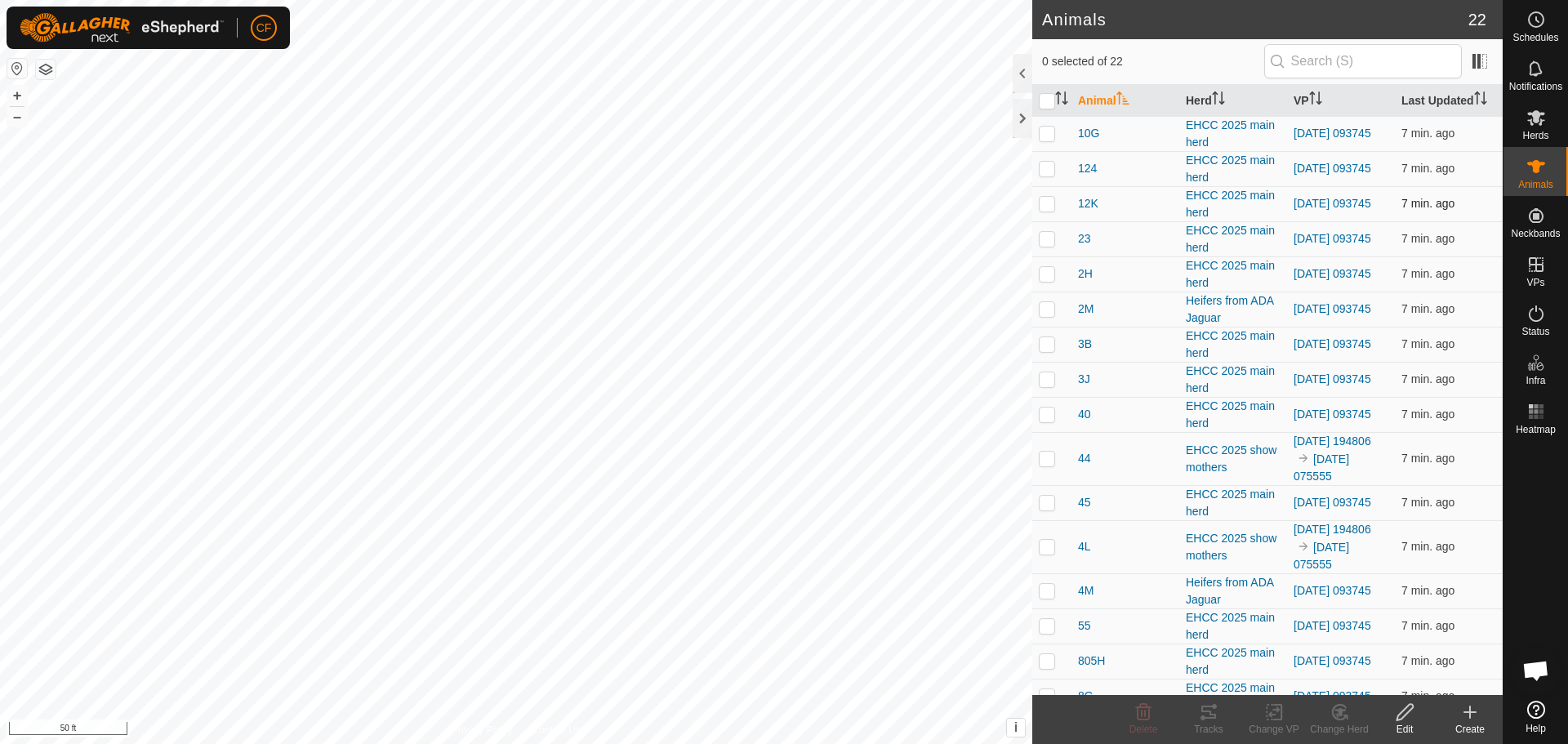
click at [1047, 198] on p-checkbox at bounding box center [1047, 203] width 17 height 13
checkbox input "true"
click at [1203, 708] on icon at bounding box center [1208, 712] width 15 height 13
